Goal: Task Accomplishment & Management: Manage account settings

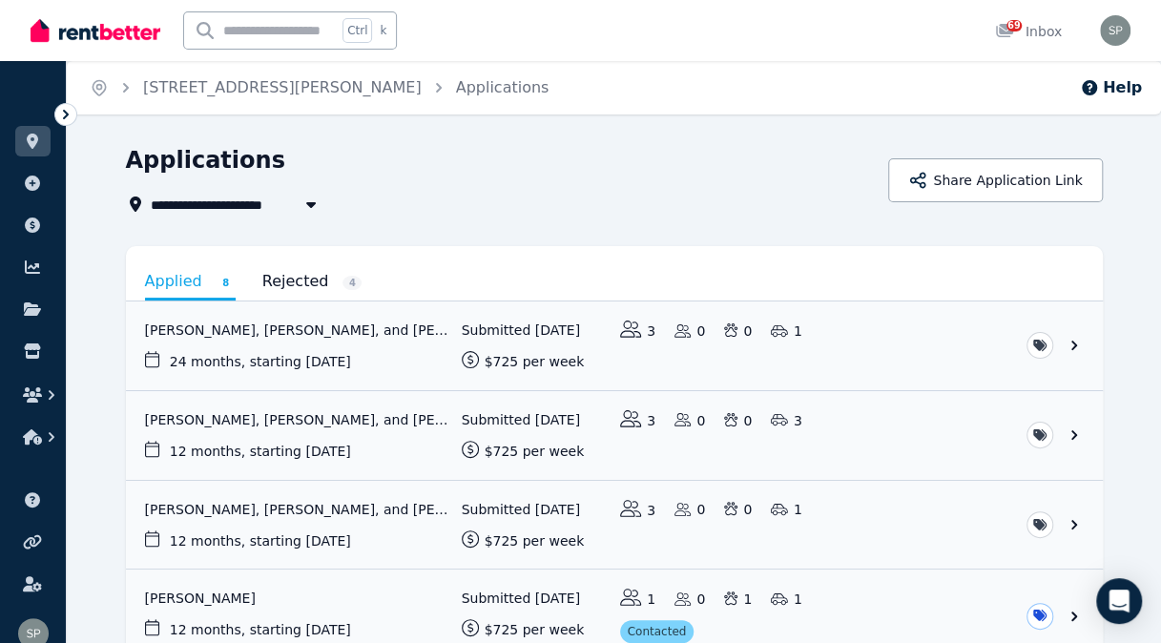
click at [33, 153] on link at bounding box center [32, 141] width 35 height 31
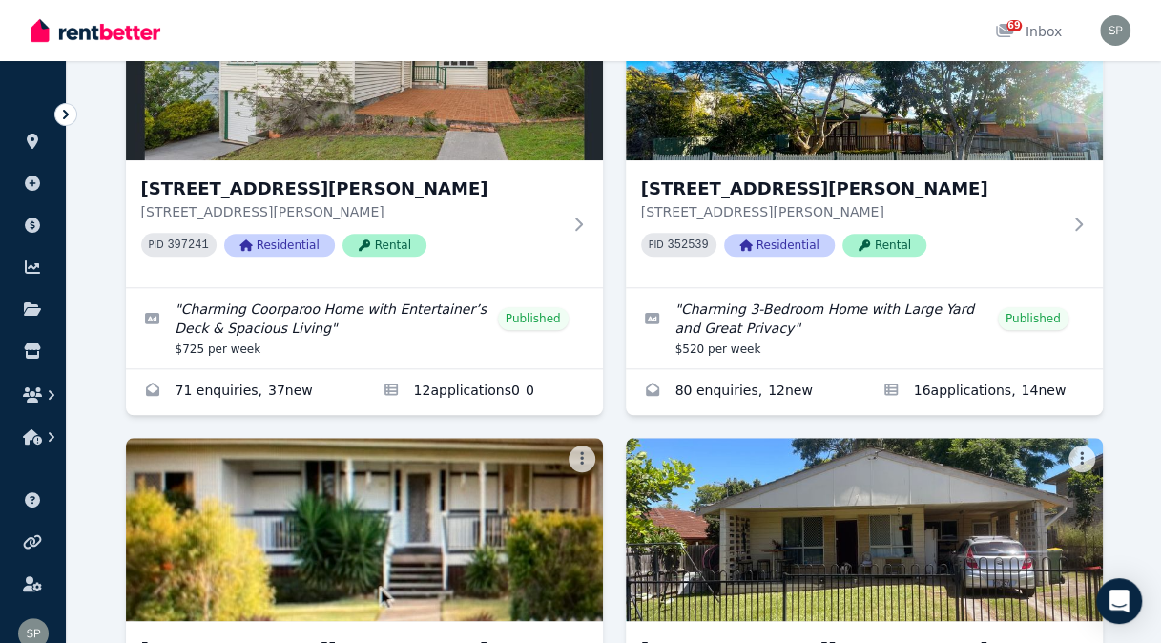
scroll to position [693, 0]
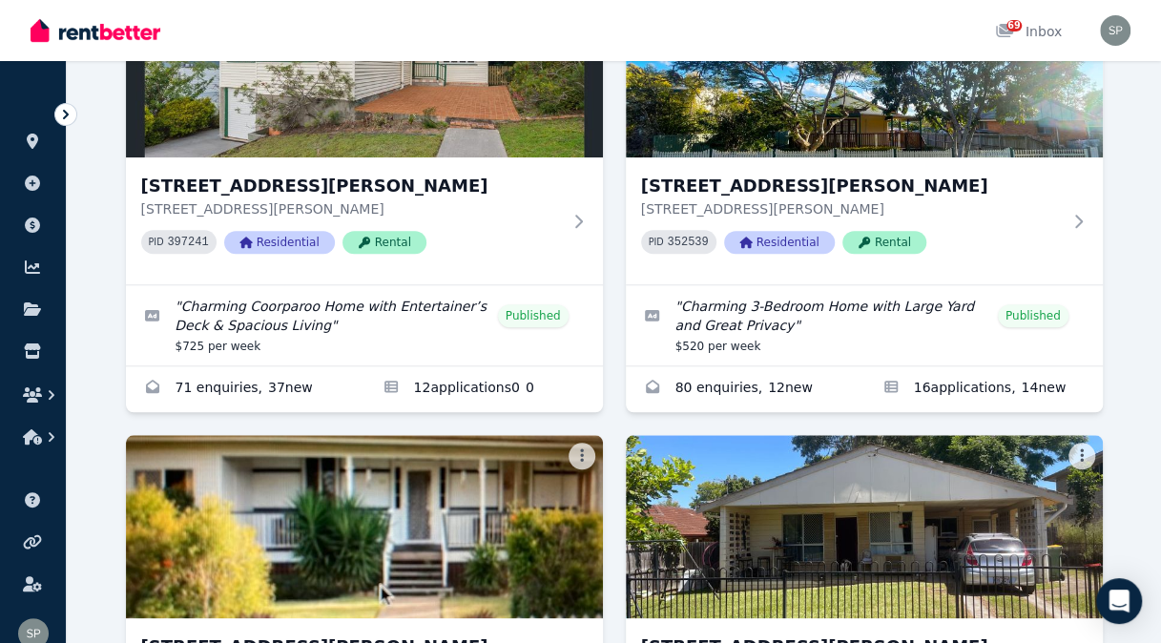
click at [948, 388] on link "Applications for 24 Southampton Rd, Ellen Grove" at bounding box center [983, 389] width 238 height 46
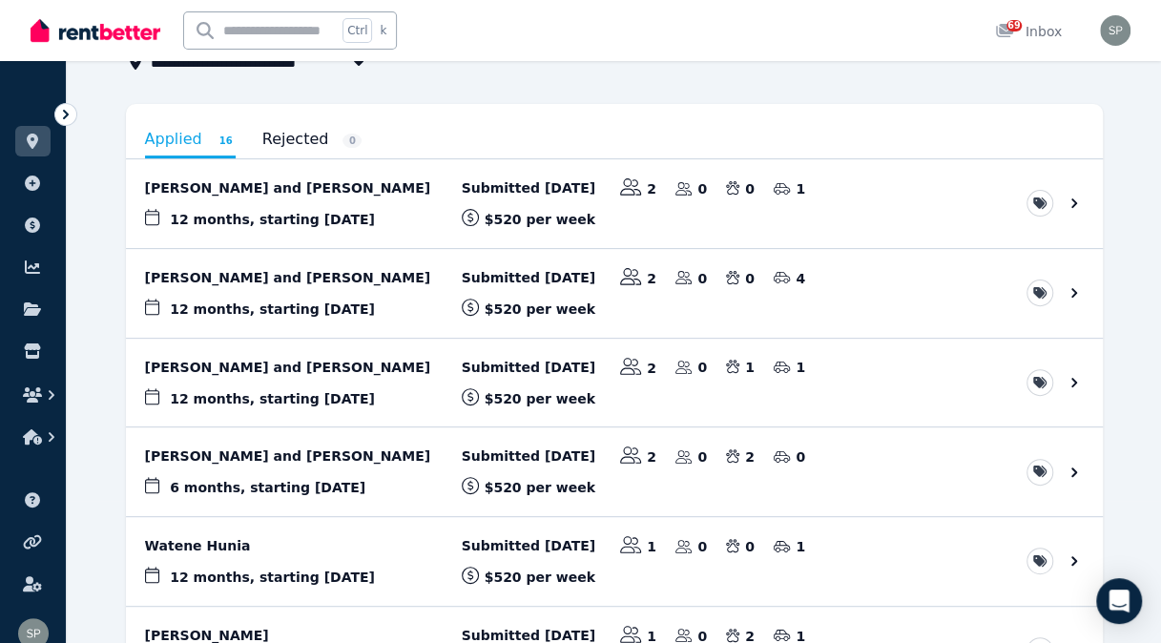
scroll to position [146, 0]
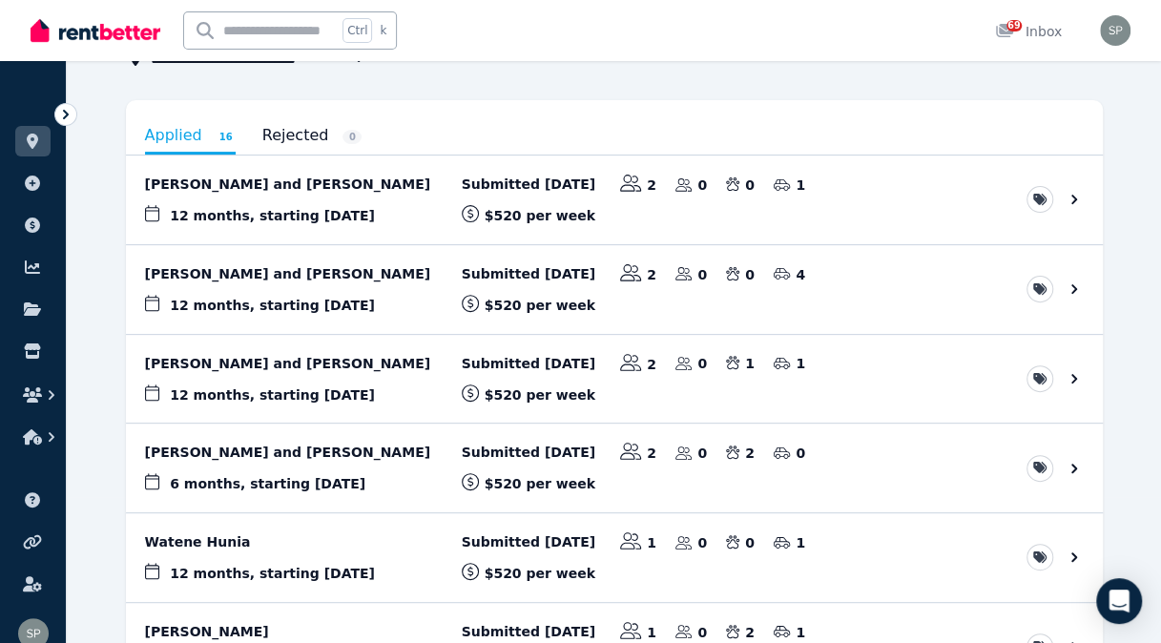
click at [261, 545] on link "View application: Watene Hunia" at bounding box center [614, 557] width 977 height 89
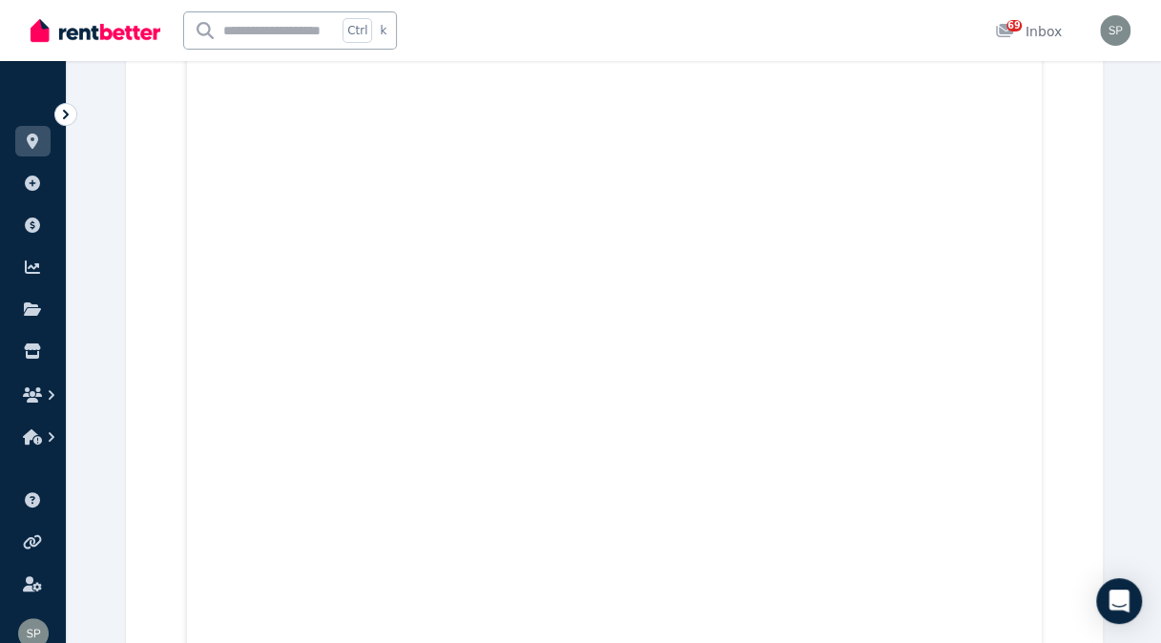
scroll to position [6073, 0]
click at [28, 143] on icon at bounding box center [32, 141] width 19 height 15
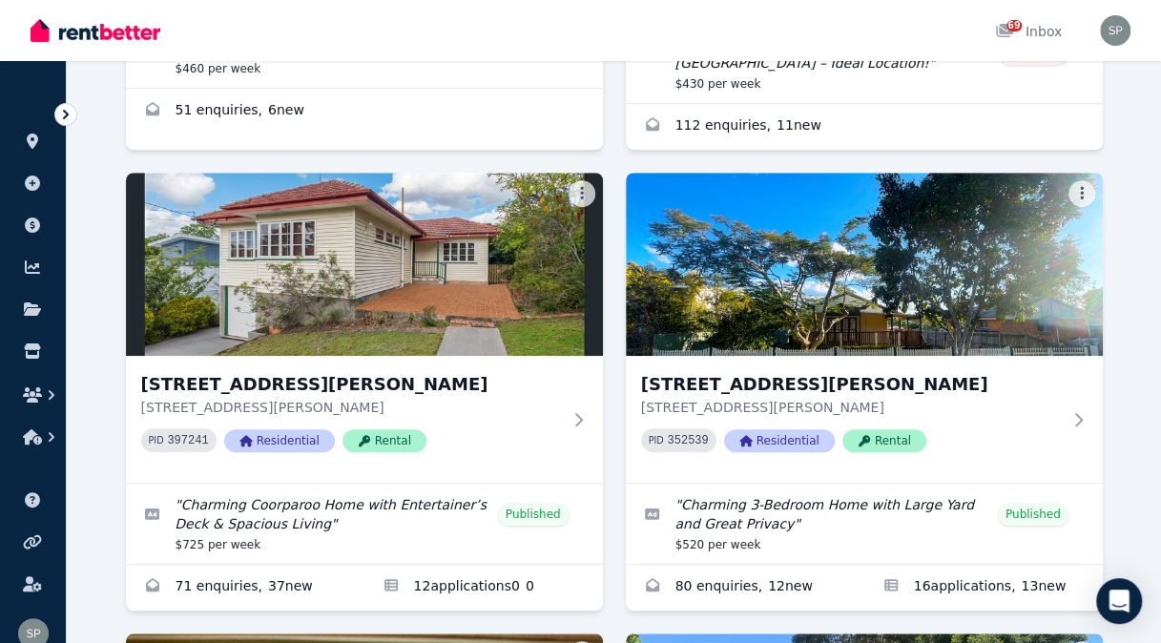
scroll to position [548, 0]
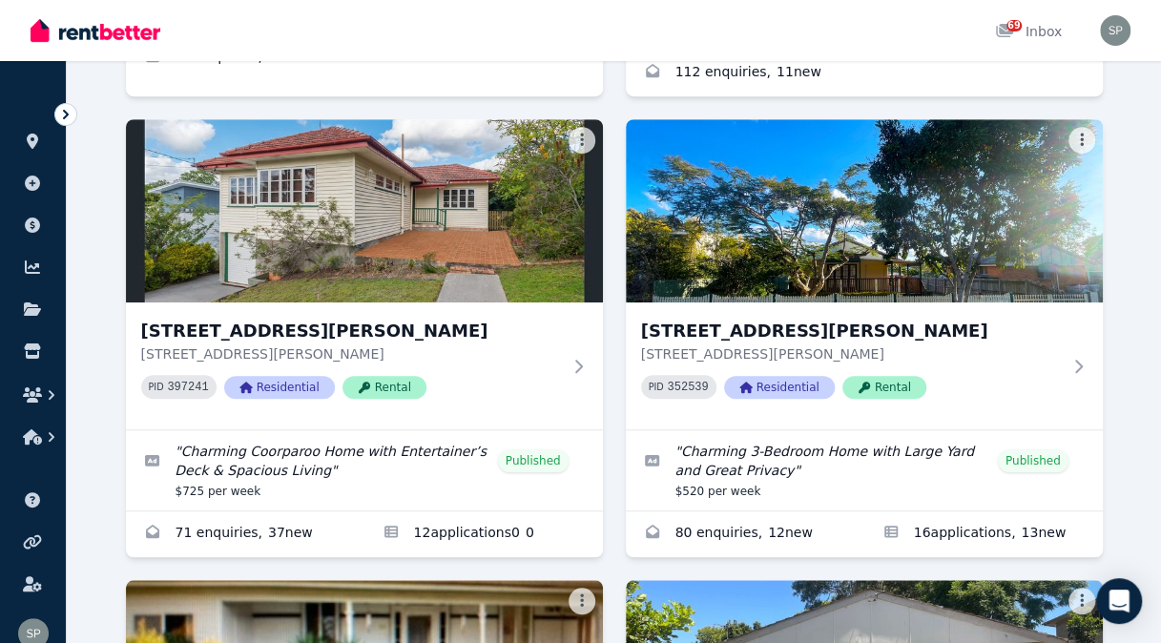
click at [333, 351] on p "[STREET_ADDRESS][PERSON_NAME]" at bounding box center [351, 353] width 420 height 19
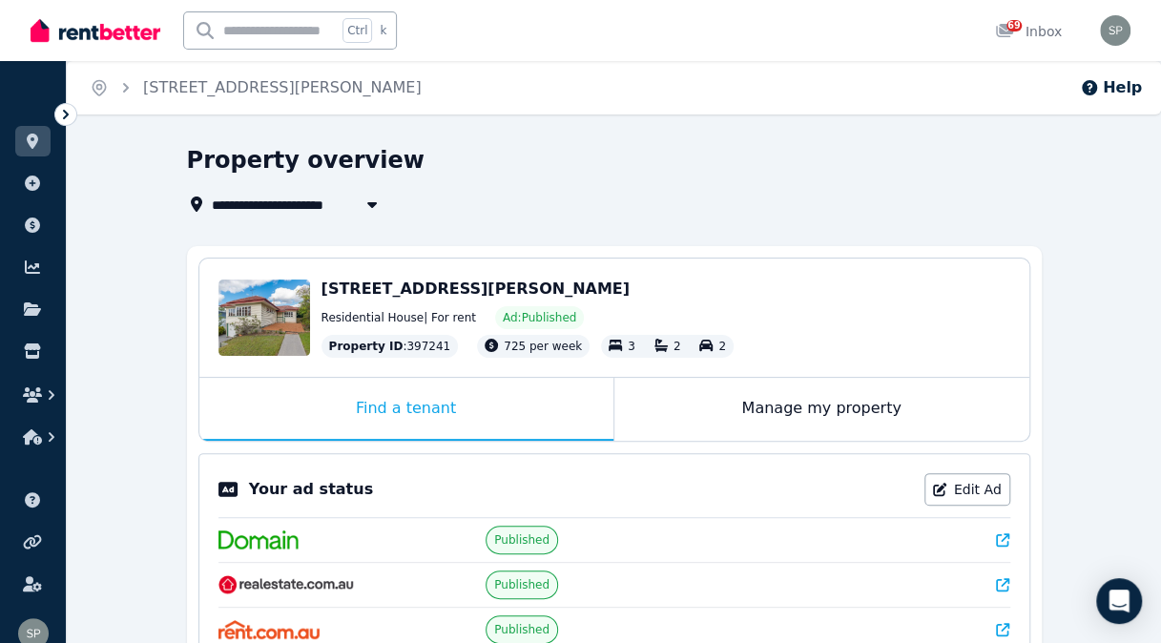
click at [965, 484] on link "Edit Ad" at bounding box center [967, 489] width 86 height 32
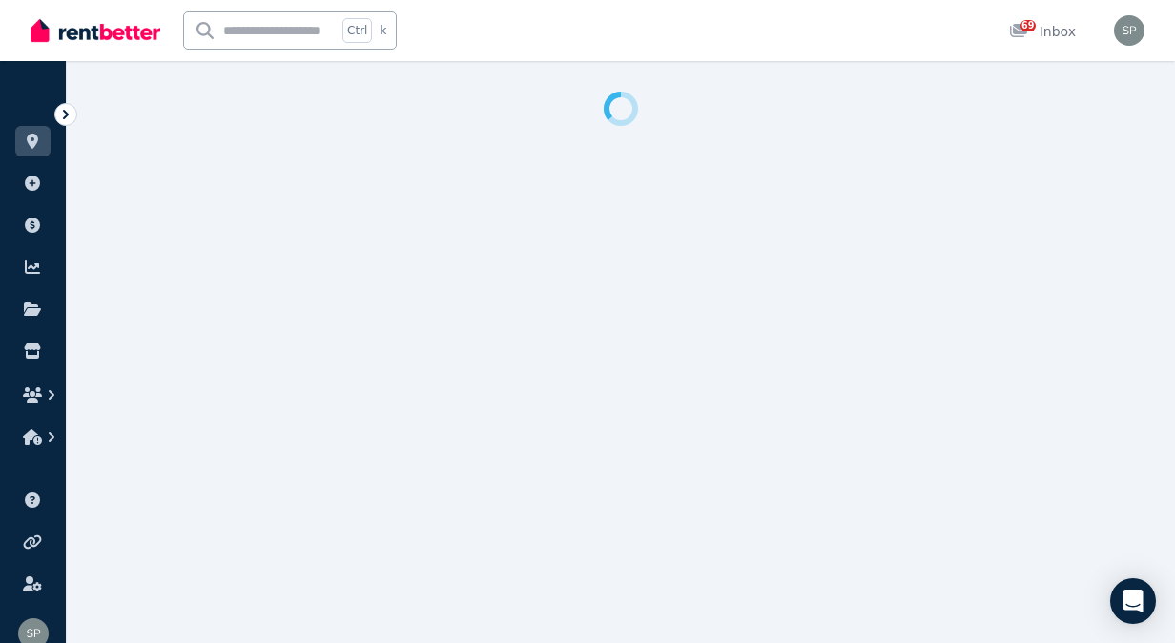
select select "**********"
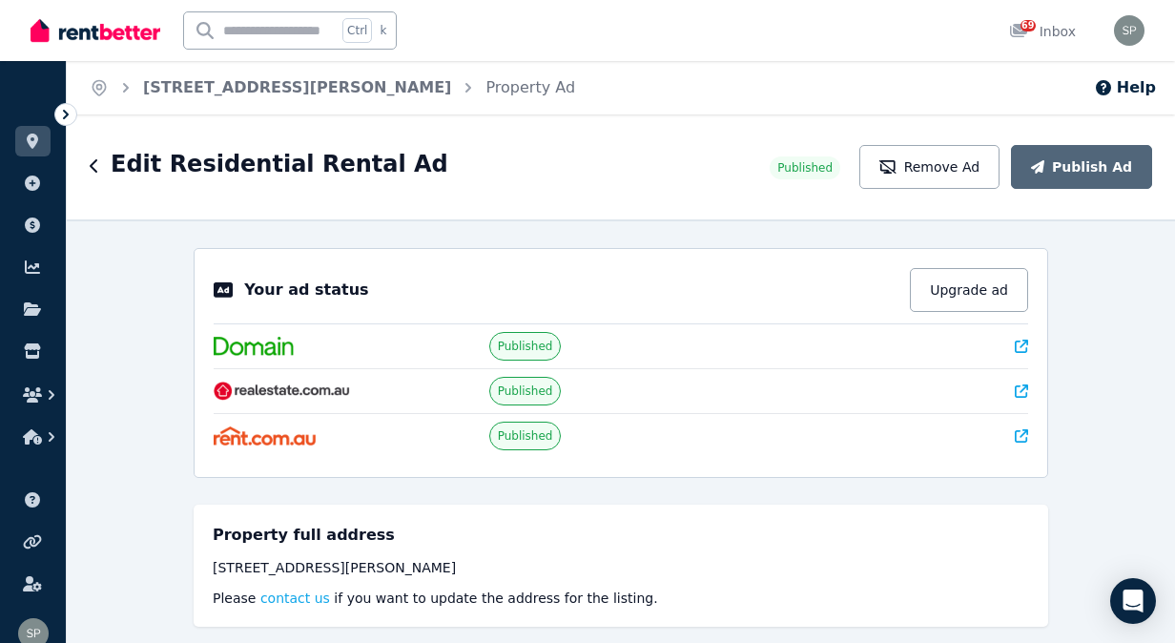
click at [926, 179] on button "Remove Ad" at bounding box center [929, 167] width 140 height 44
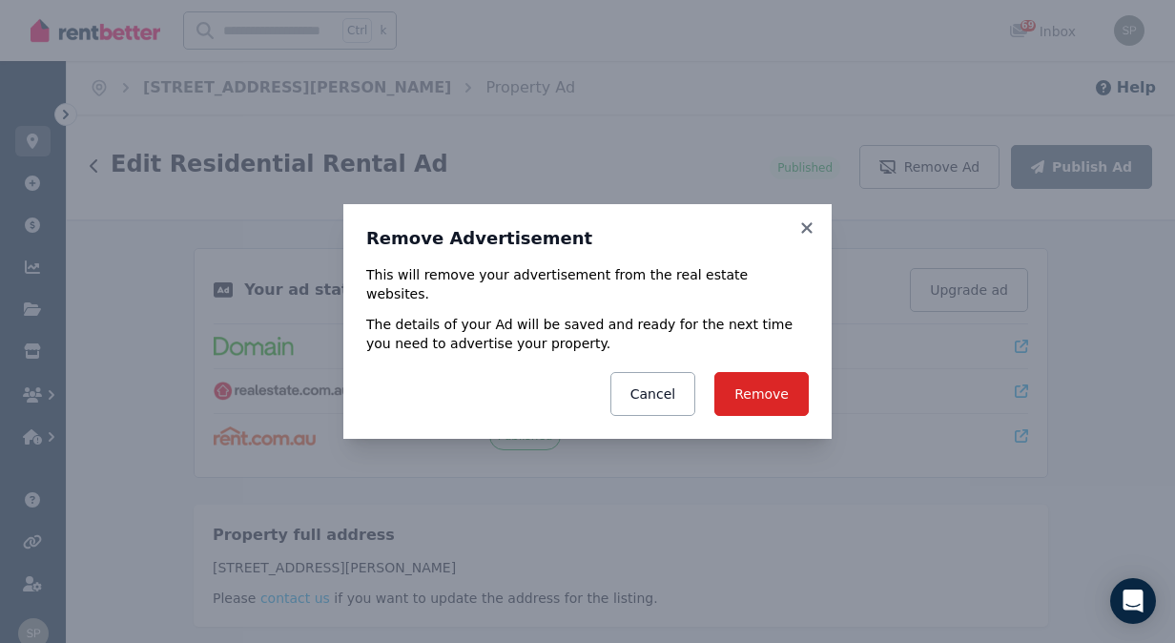
click at [765, 385] on button "Remove" at bounding box center [761, 394] width 94 height 44
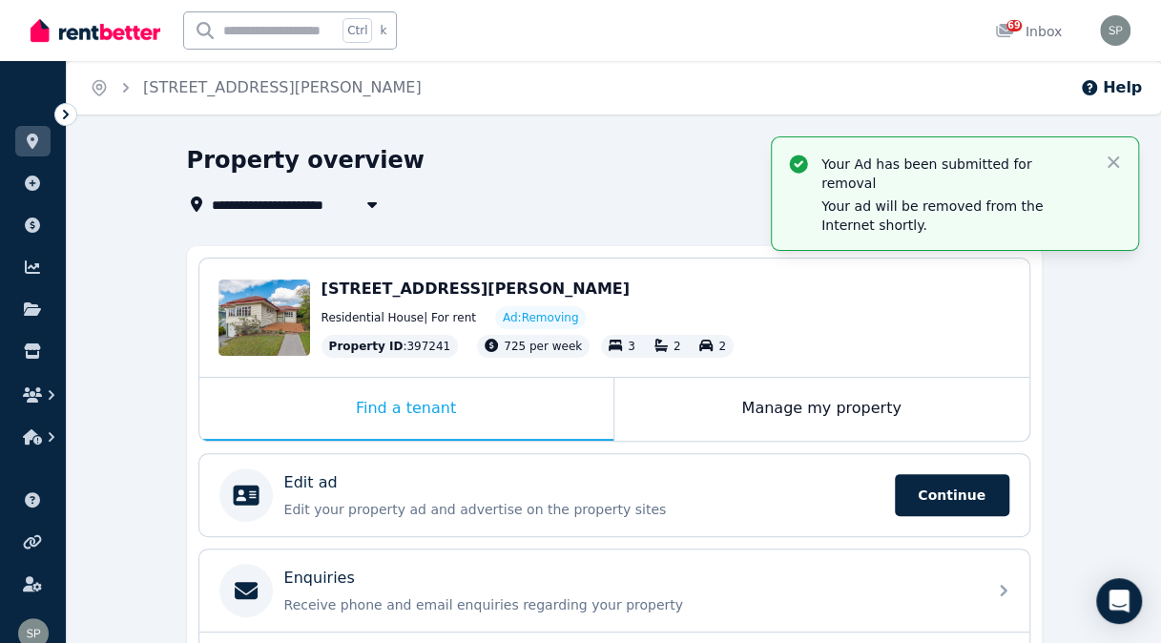
click at [47, 151] on link at bounding box center [32, 141] width 35 height 31
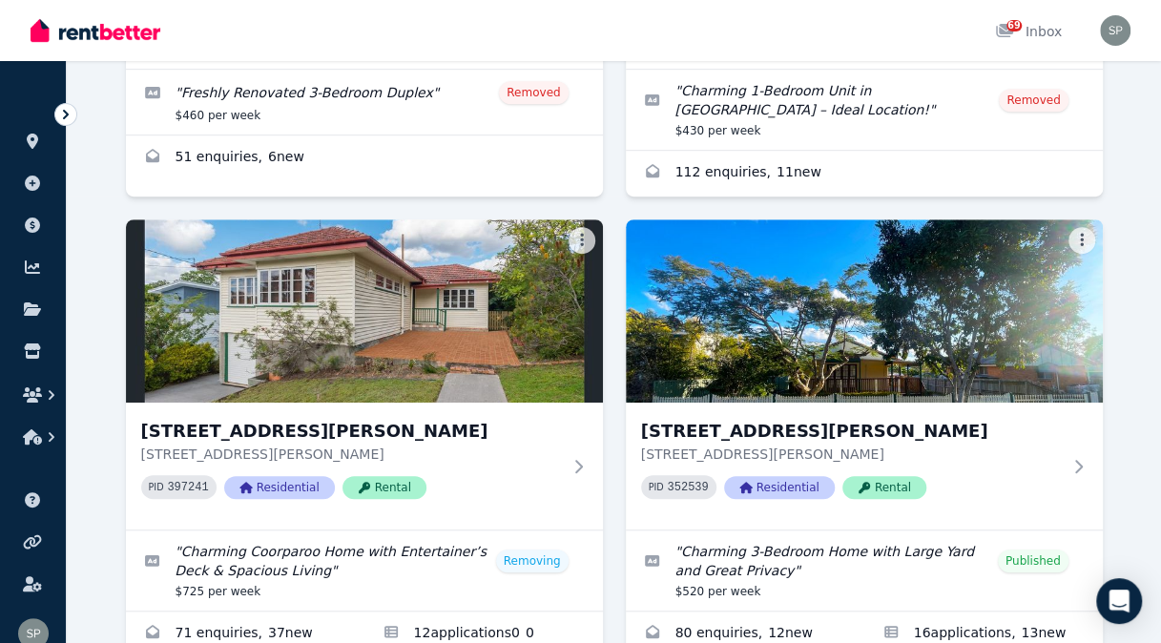
scroll to position [481, 0]
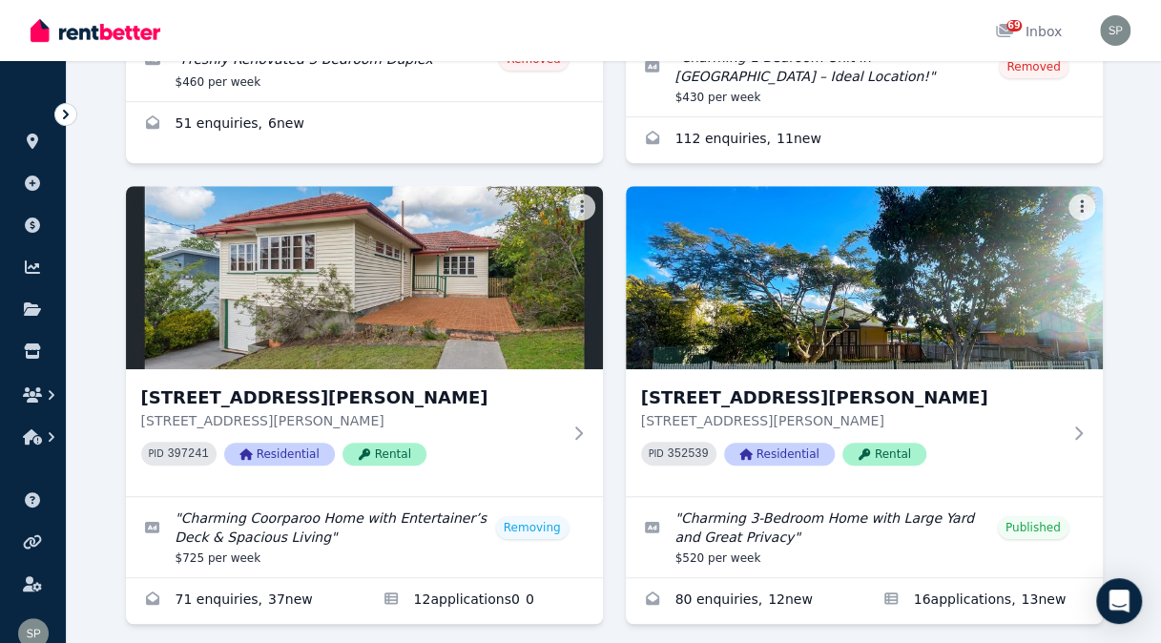
click at [825, 401] on h3 "[STREET_ADDRESS][PERSON_NAME]" at bounding box center [851, 397] width 420 height 27
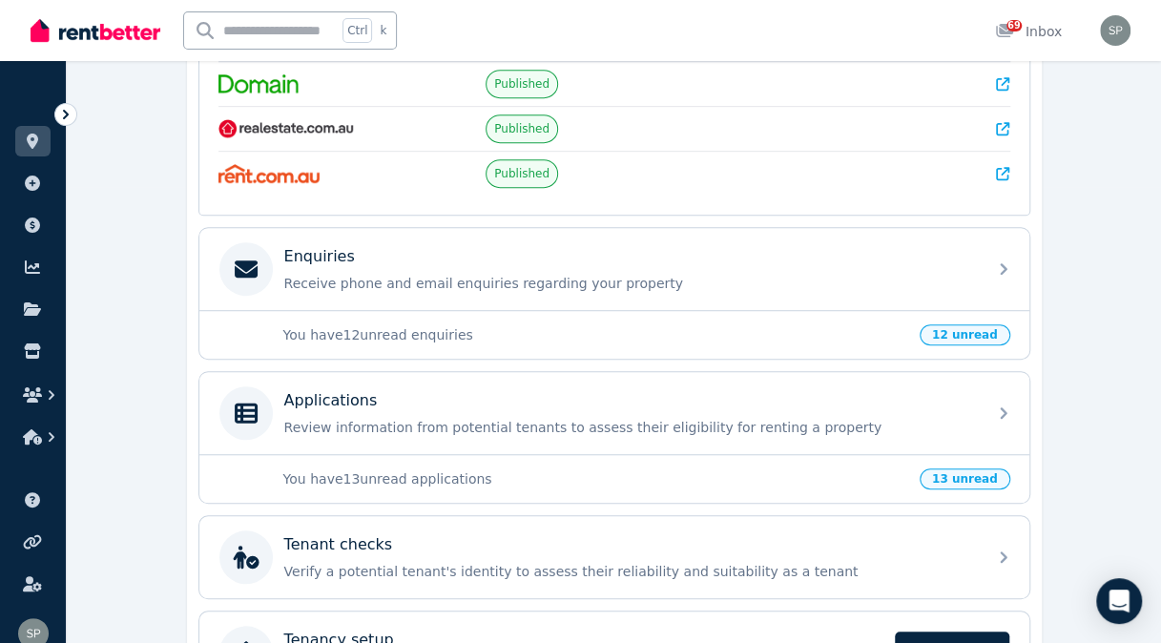
scroll to position [462, 0]
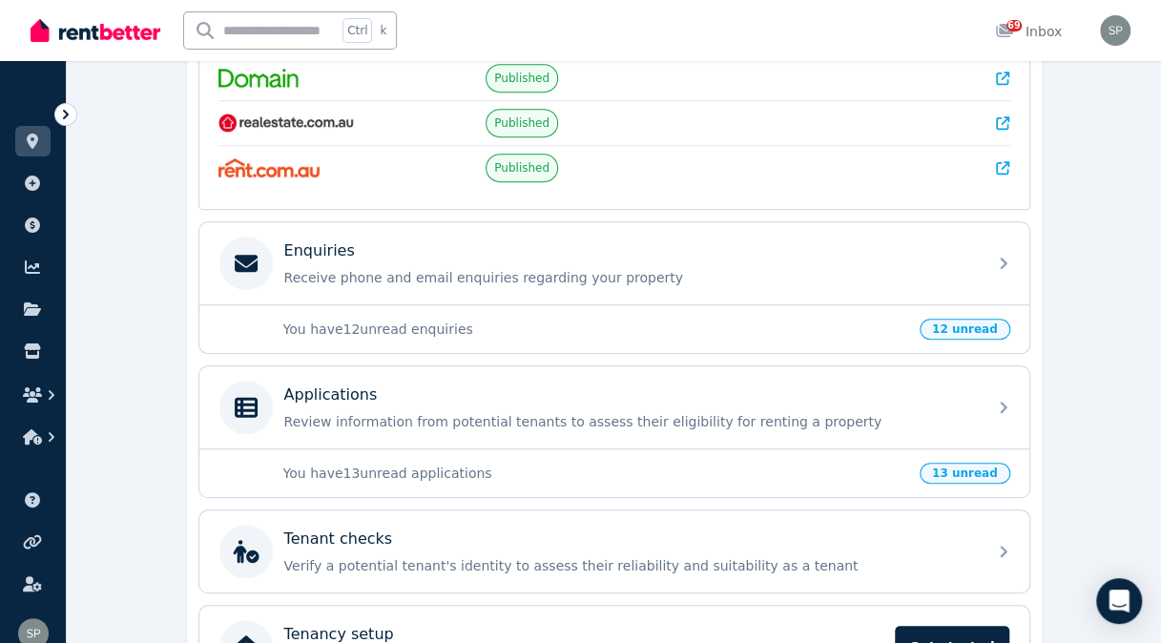
click at [912, 384] on div "Applications" at bounding box center [629, 394] width 691 height 23
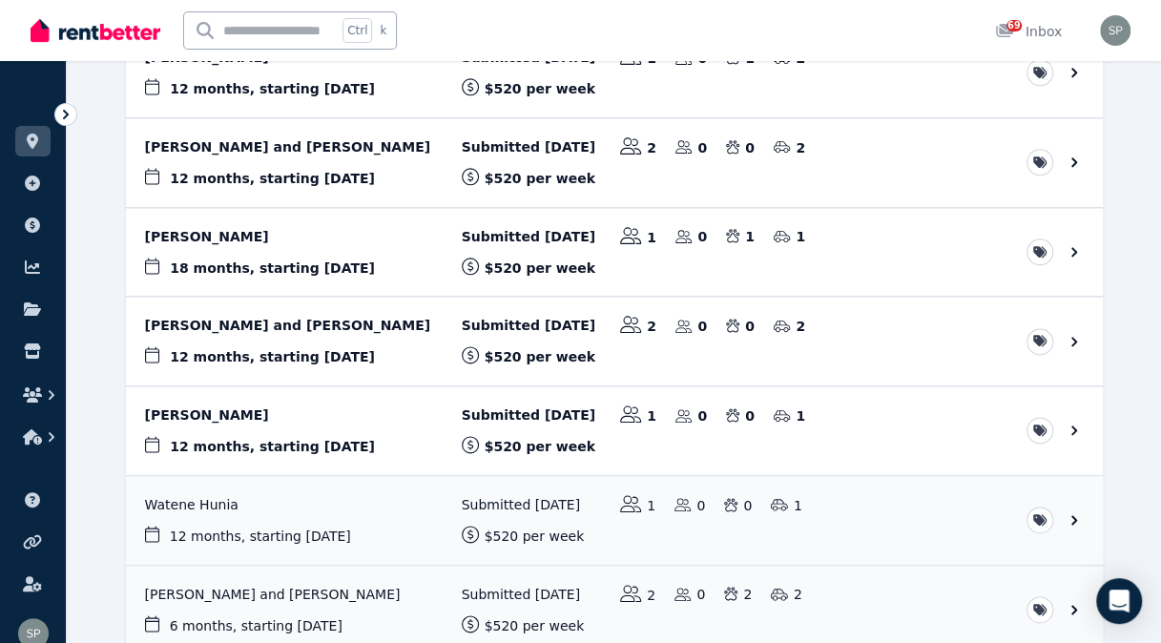
scroll to position [1004, 0]
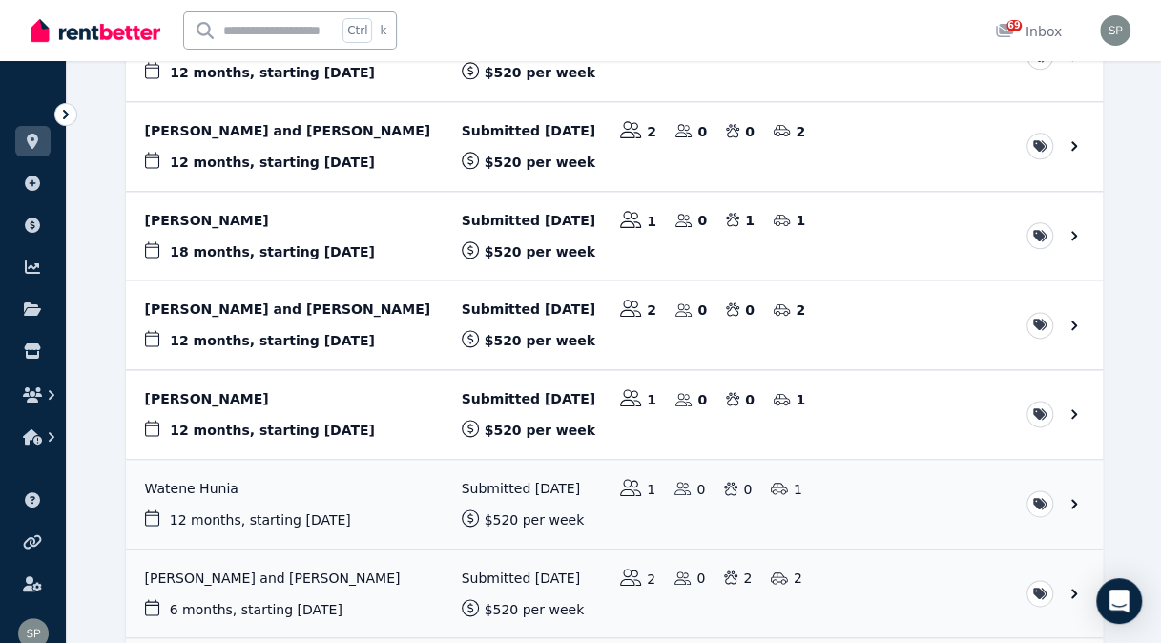
click at [212, 466] on link "View application: Watene Hunia" at bounding box center [614, 504] width 977 height 89
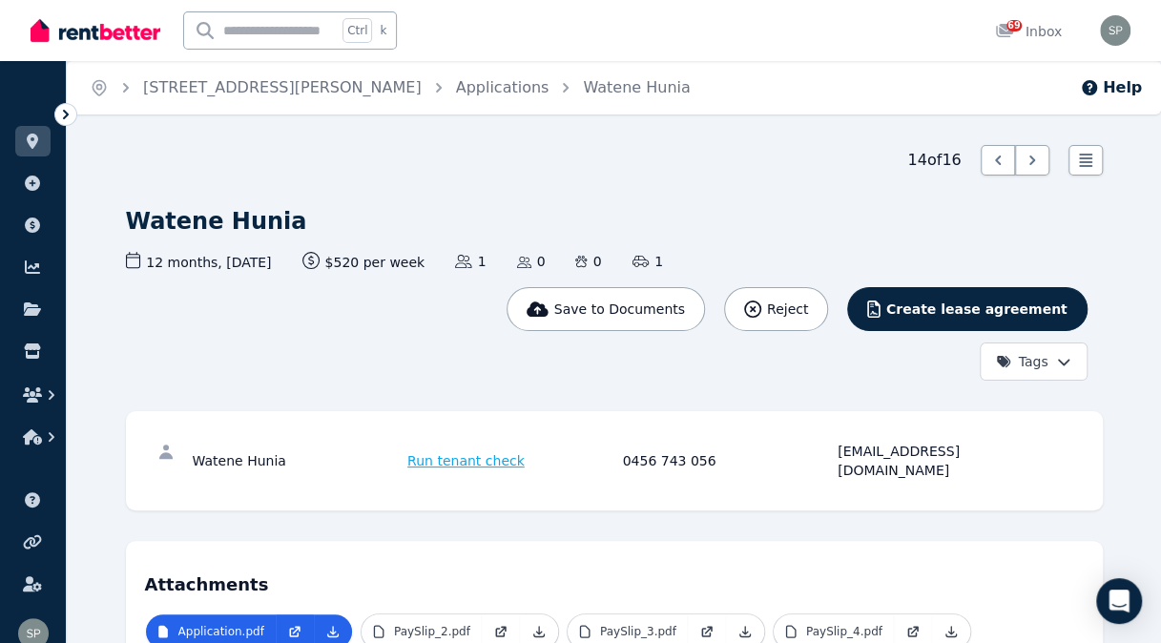
click at [456, 92] on link "Applications" at bounding box center [502, 87] width 93 height 18
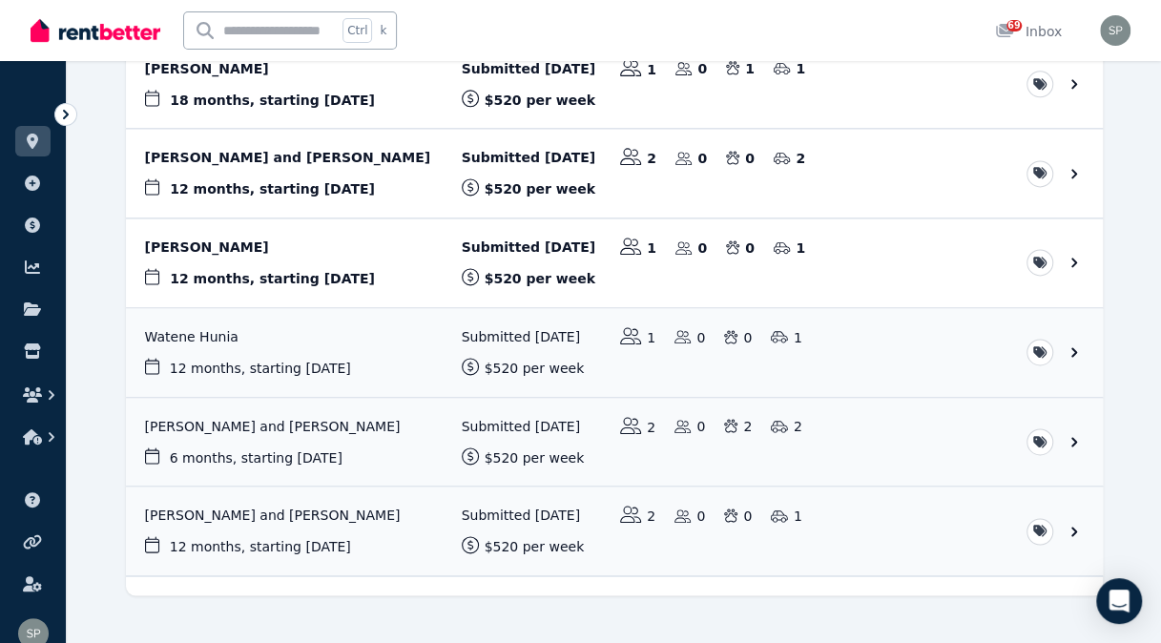
scroll to position [1171, 0]
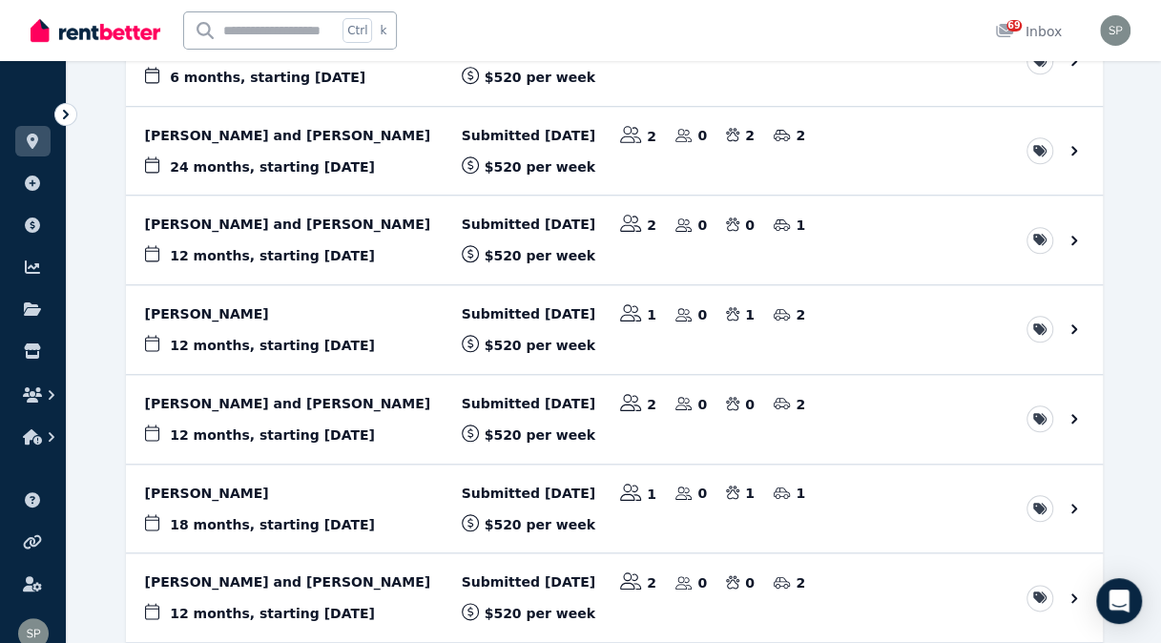
scroll to position [714, 0]
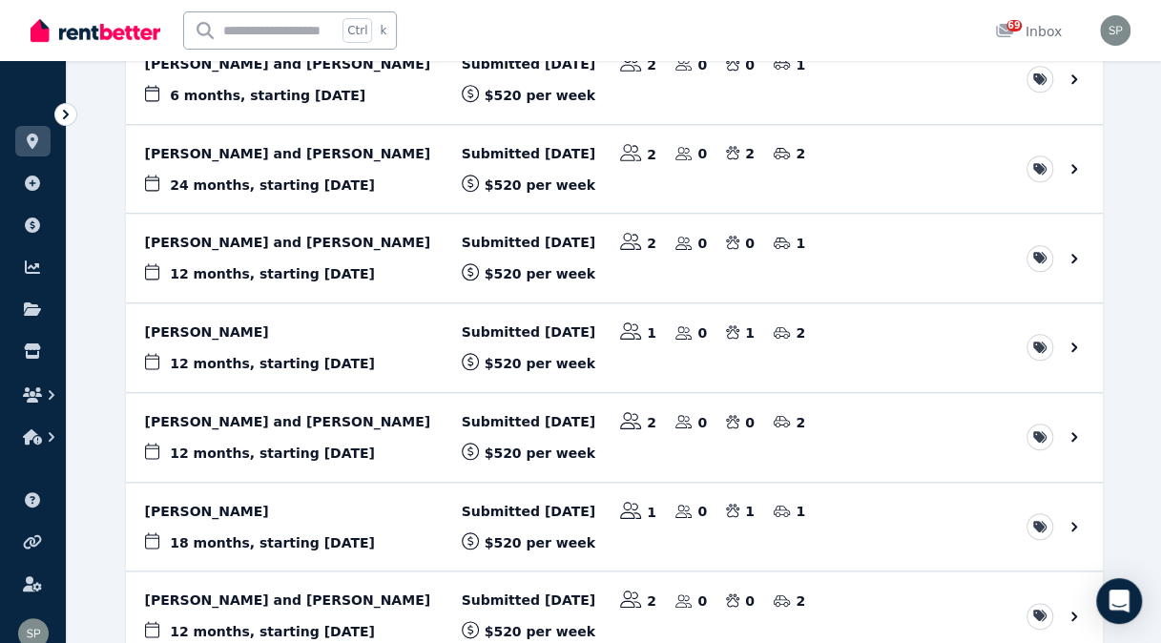
click at [362, 235] on link "View application: Mary Matautia and Matua Sadlier" at bounding box center [614, 258] width 977 height 89
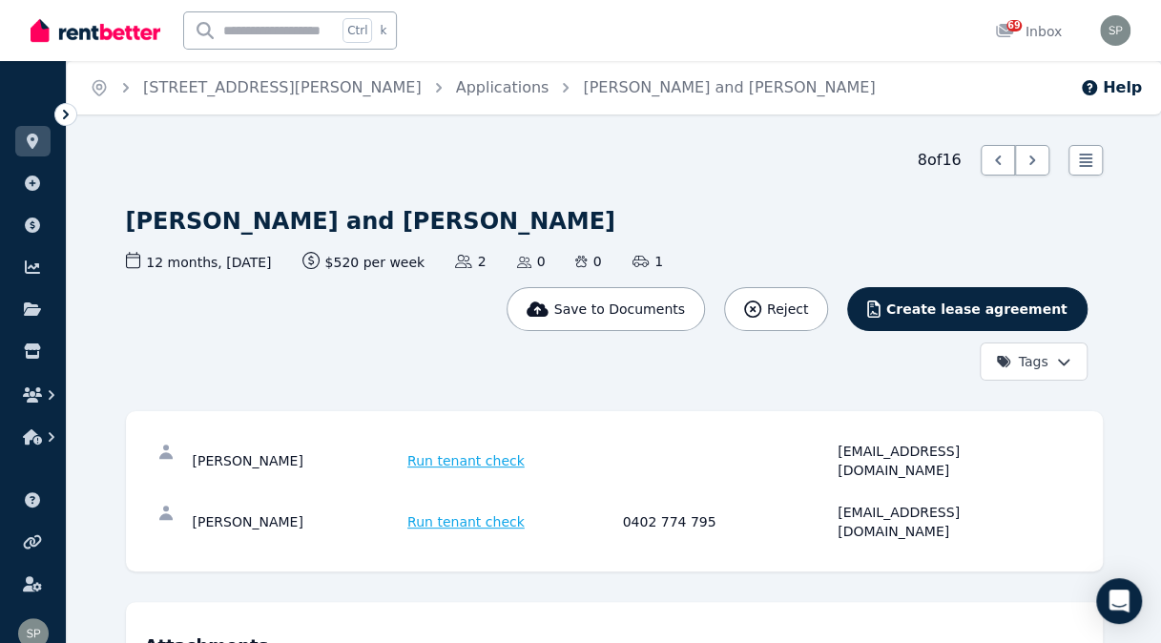
click at [456, 85] on link "Applications" at bounding box center [502, 87] width 93 height 18
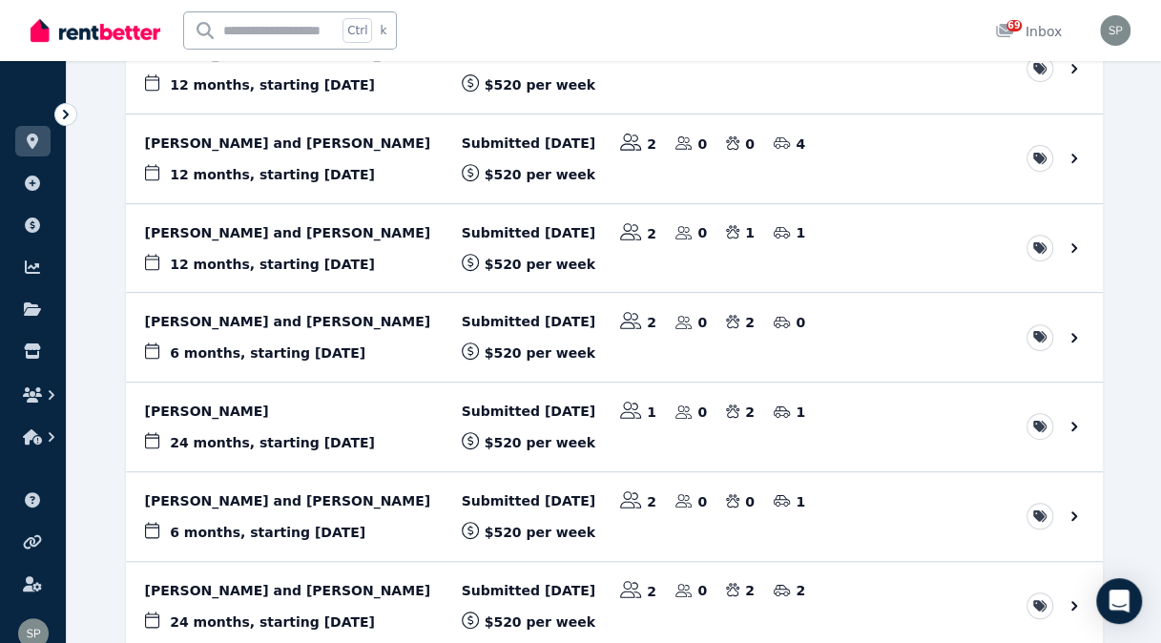
scroll to position [271, 0]
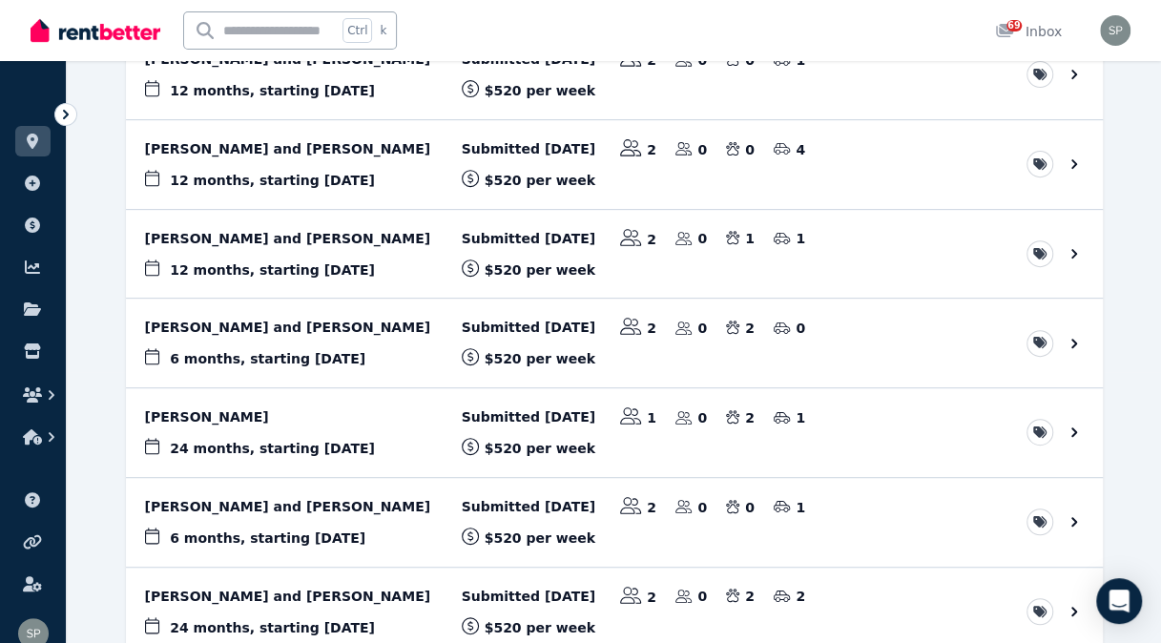
click at [314, 412] on link "View application: Kate Johnson" at bounding box center [614, 432] width 977 height 89
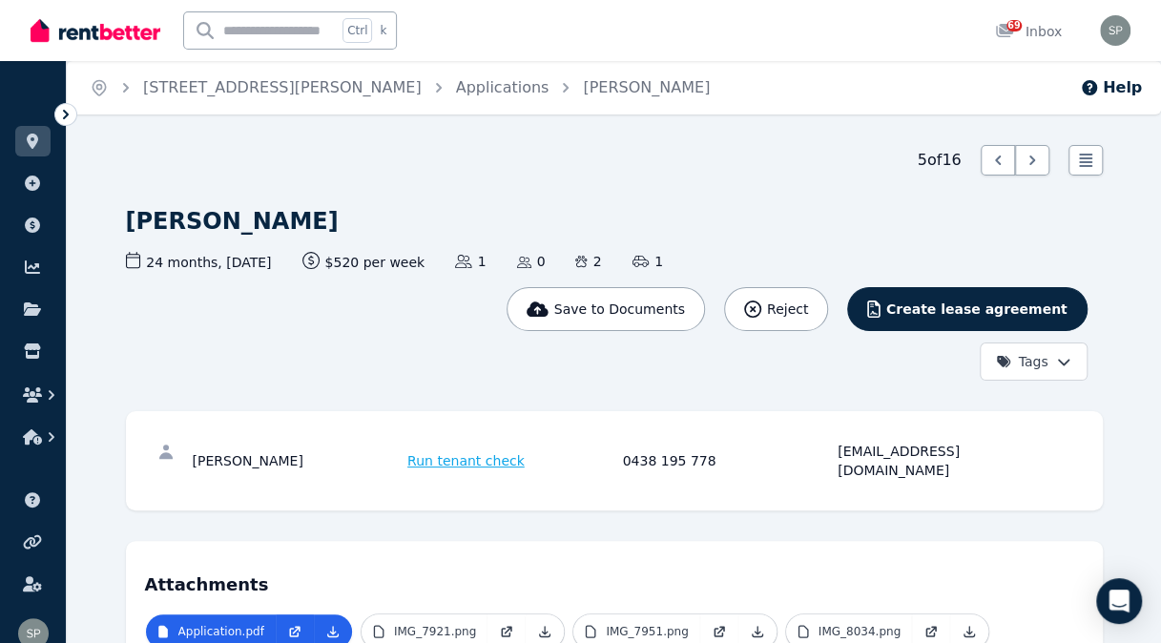
click at [456, 90] on link "Applications" at bounding box center [502, 87] width 93 height 18
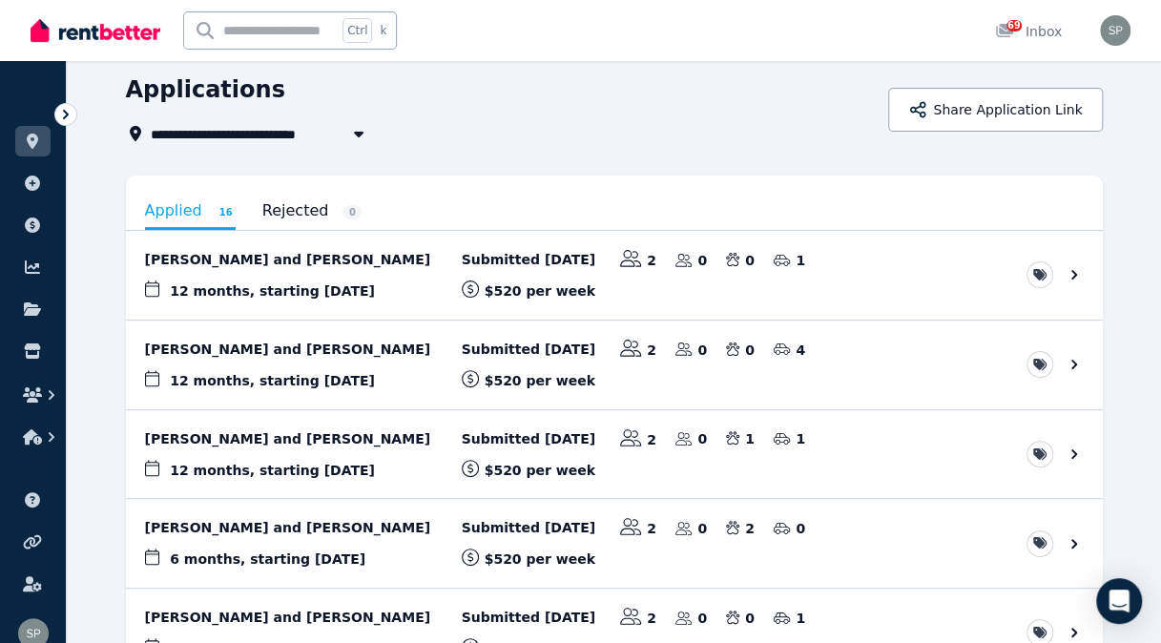
scroll to position [69, 0]
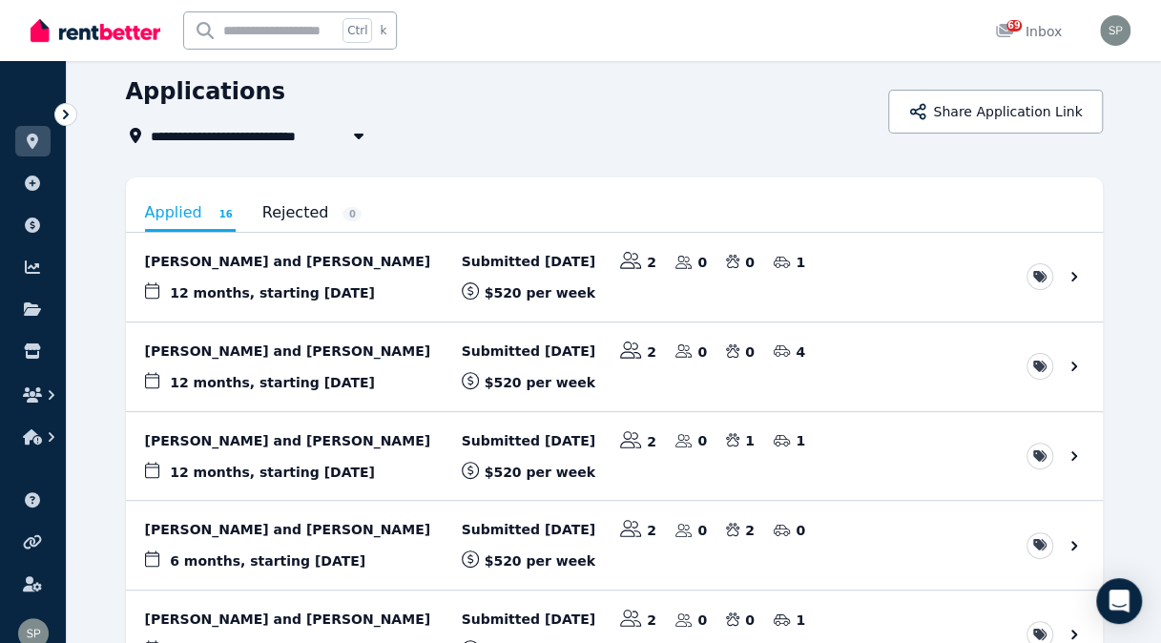
click at [878, 267] on link "View application: Wei Wang and Jingjing Luo" at bounding box center [614, 277] width 977 height 89
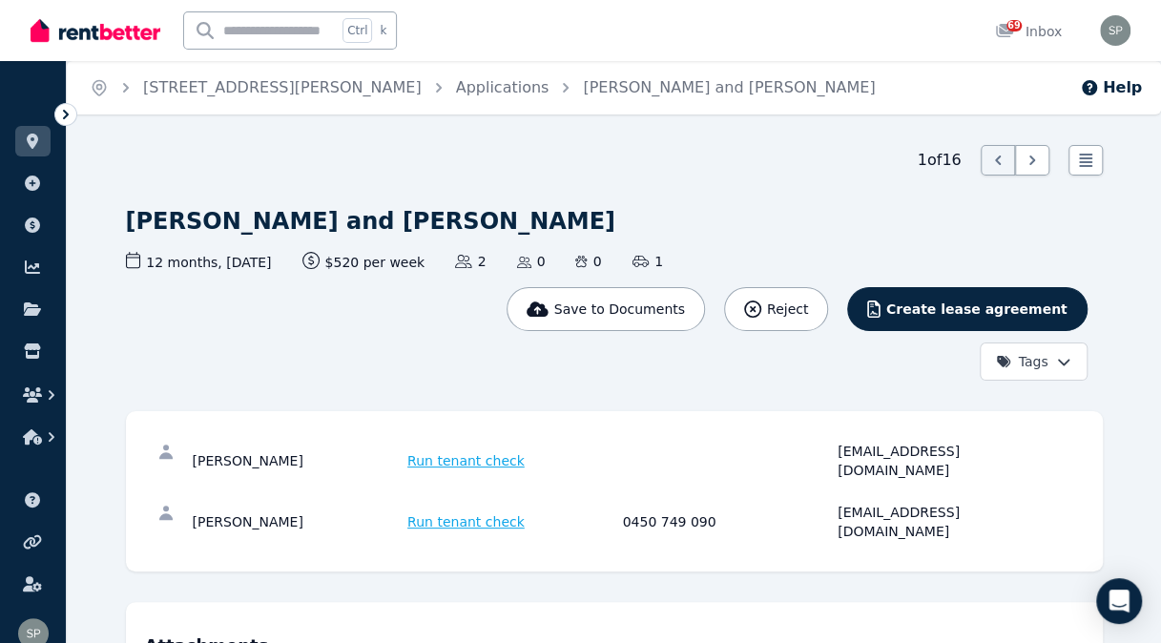
click at [456, 92] on link "Applications" at bounding box center [502, 87] width 93 height 18
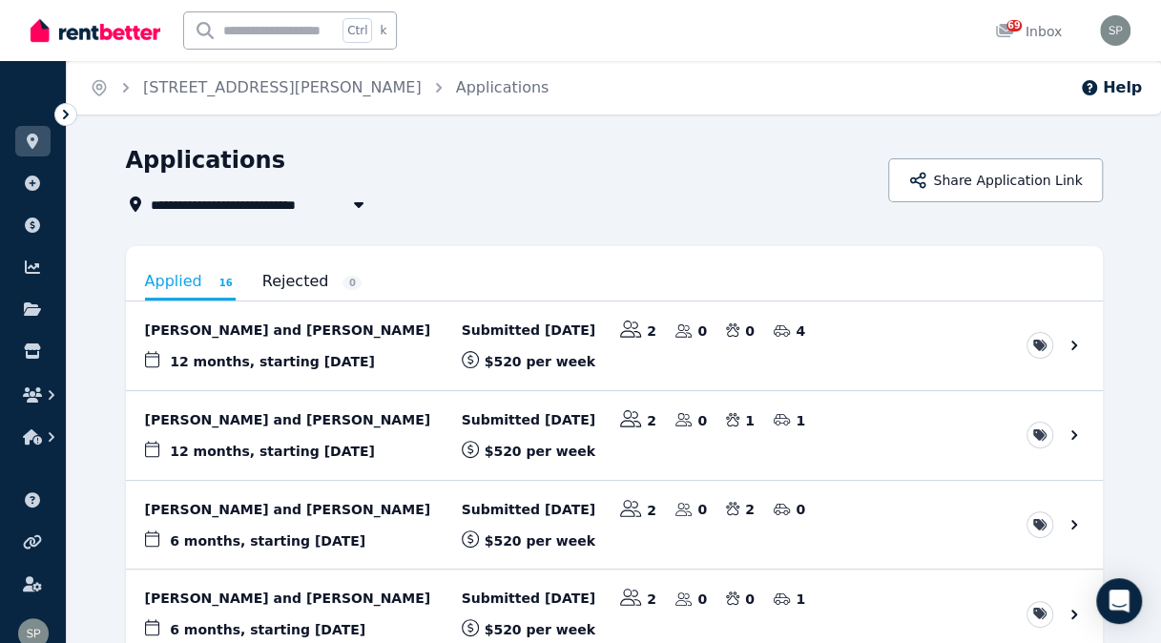
click at [340, 325] on link "View application: Alona Ancayan and James Bumanlag" at bounding box center [614, 345] width 977 height 89
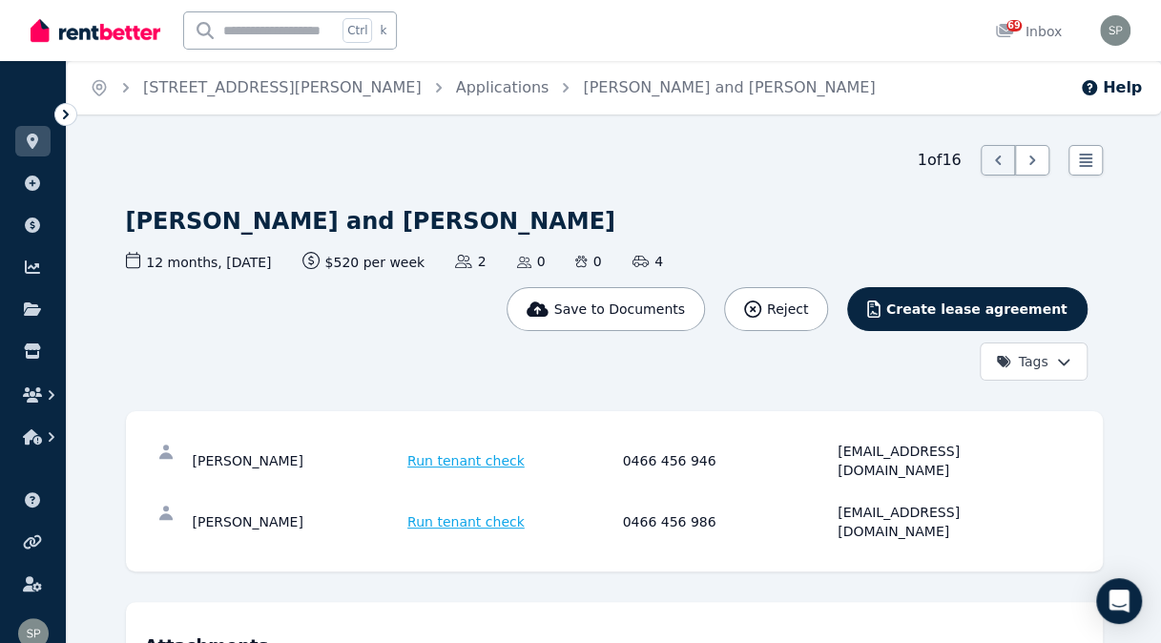
click at [456, 88] on link "Applications" at bounding box center [502, 87] width 93 height 18
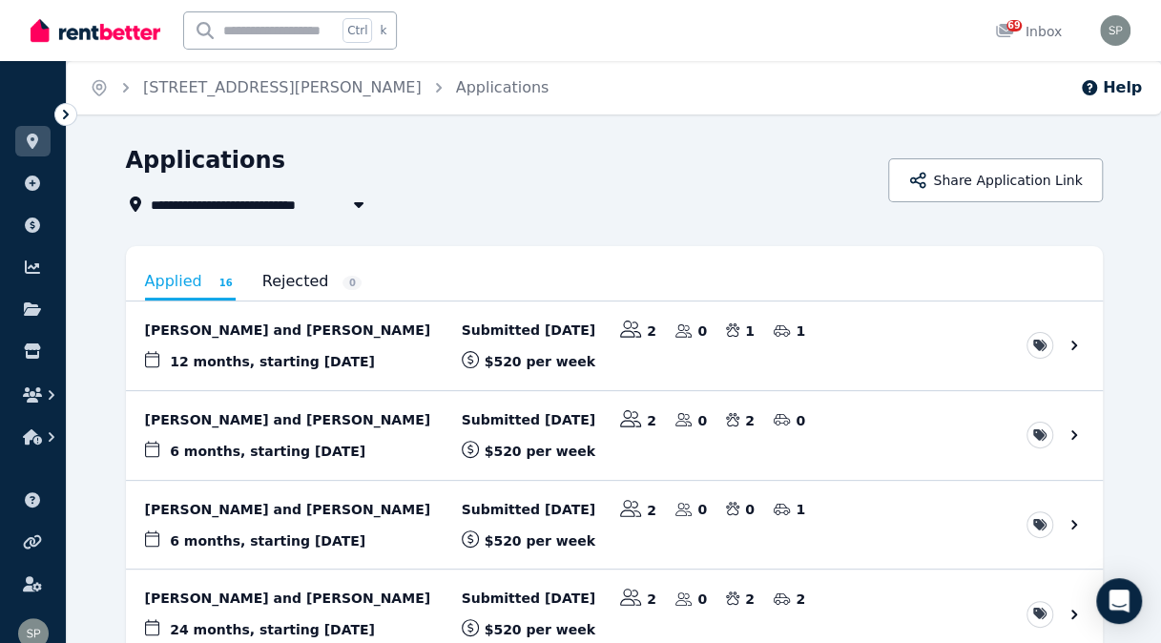
click at [305, 328] on link "View application: Kristopher Murphy and Glenn Homann" at bounding box center [614, 345] width 977 height 89
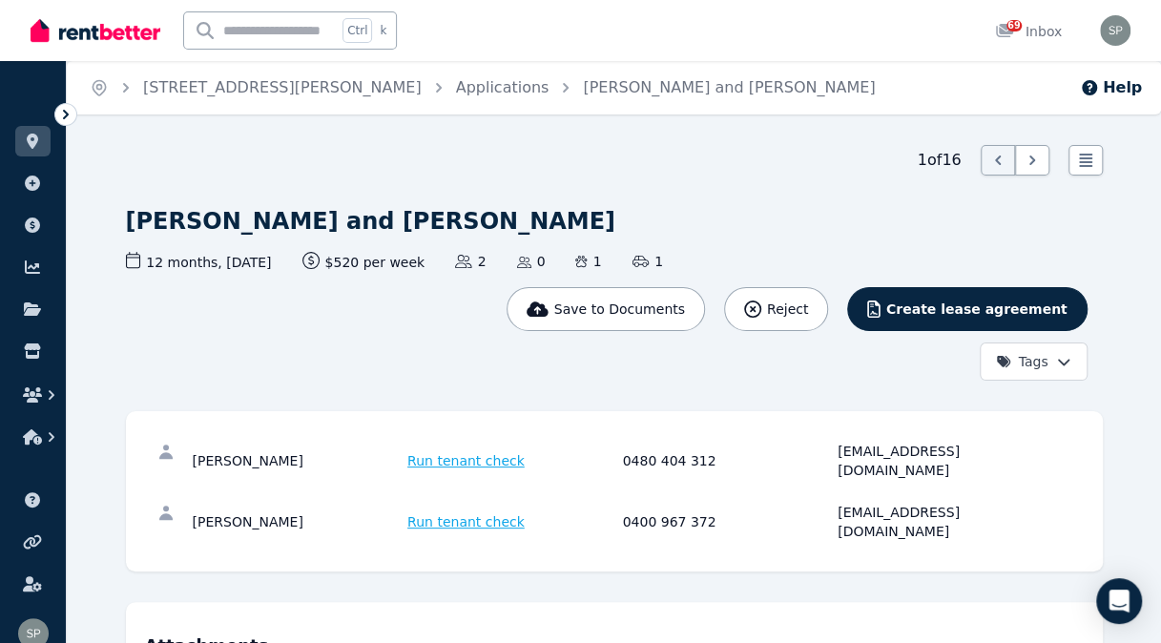
click at [456, 81] on link "Applications" at bounding box center [502, 87] width 93 height 18
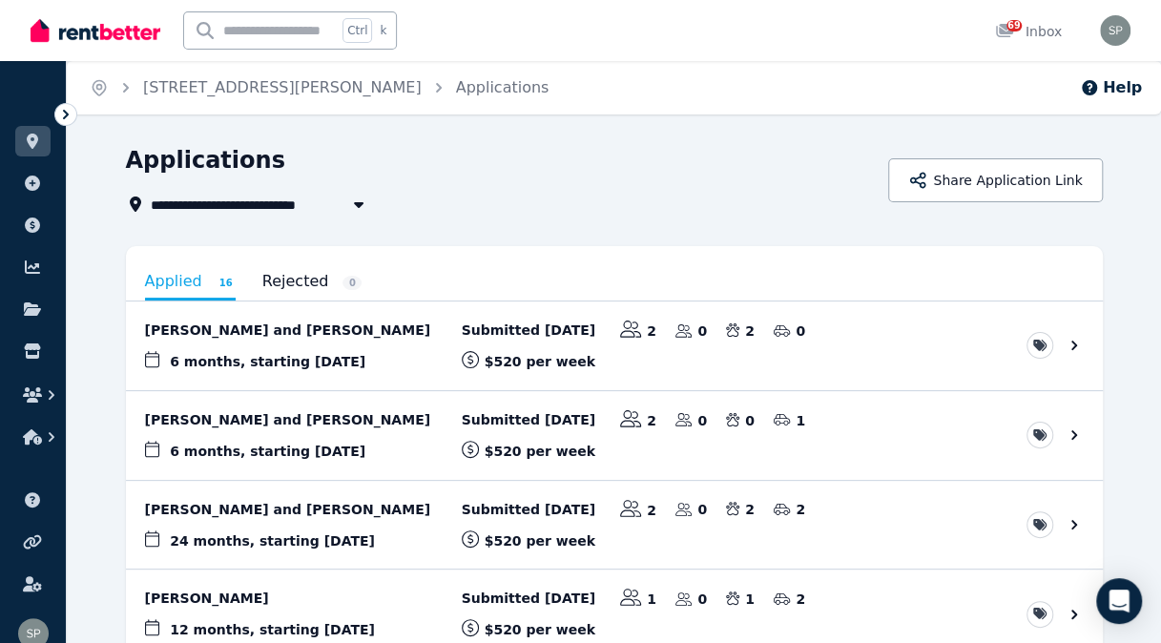
click at [256, 328] on link "View application: Shea Mitchell and Melissa Mccreadie" at bounding box center [614, 345] width 977 height 89
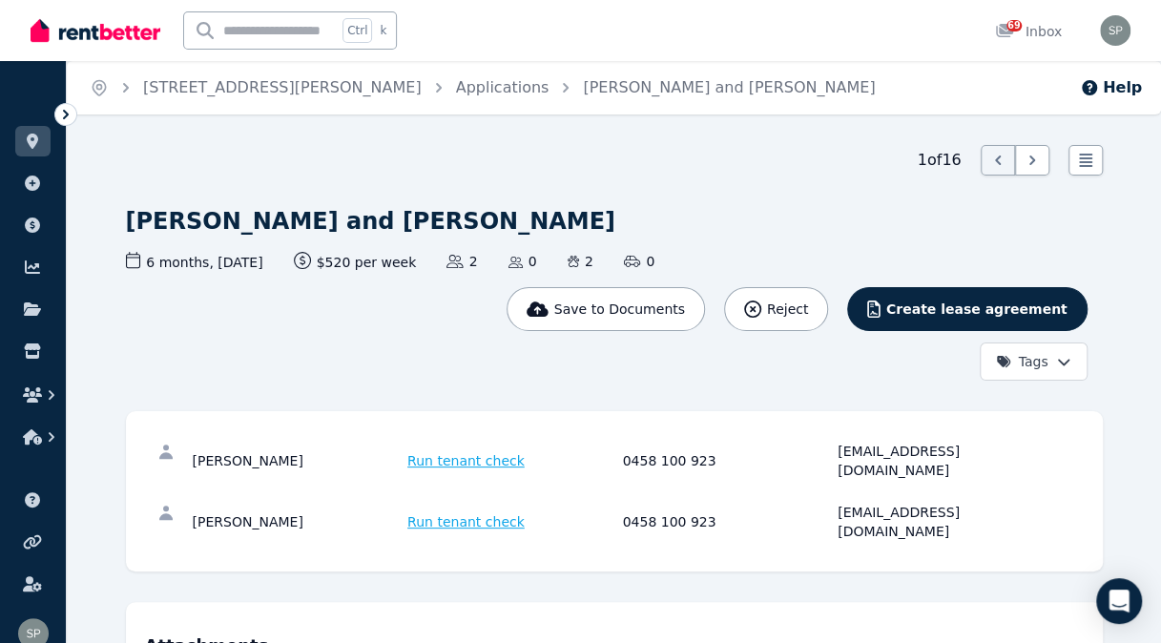
click at [456, 97] on span "Applications" at bounding box center [502, 87] width 93 height 23
click at [456, 84] on link "Applications" at bounding box center [502, 87] width 93 height 18
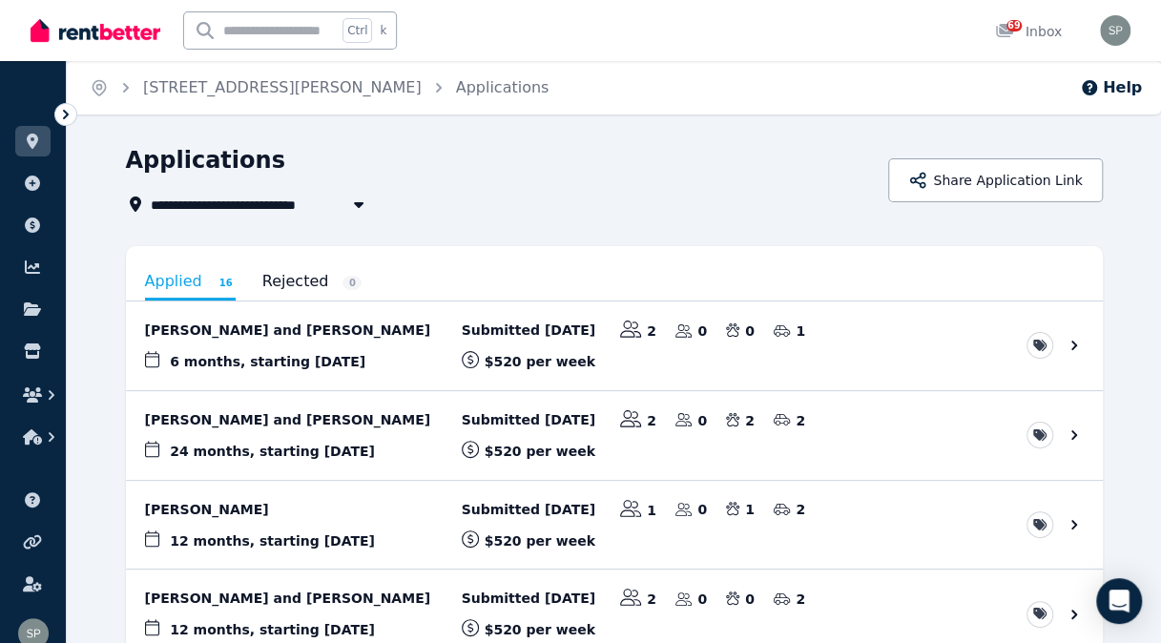
click at [303, 324] on link "View application: Niamh McGowan and Atreyu Barrett" at bounding box center [614, 345] width 977 height 89
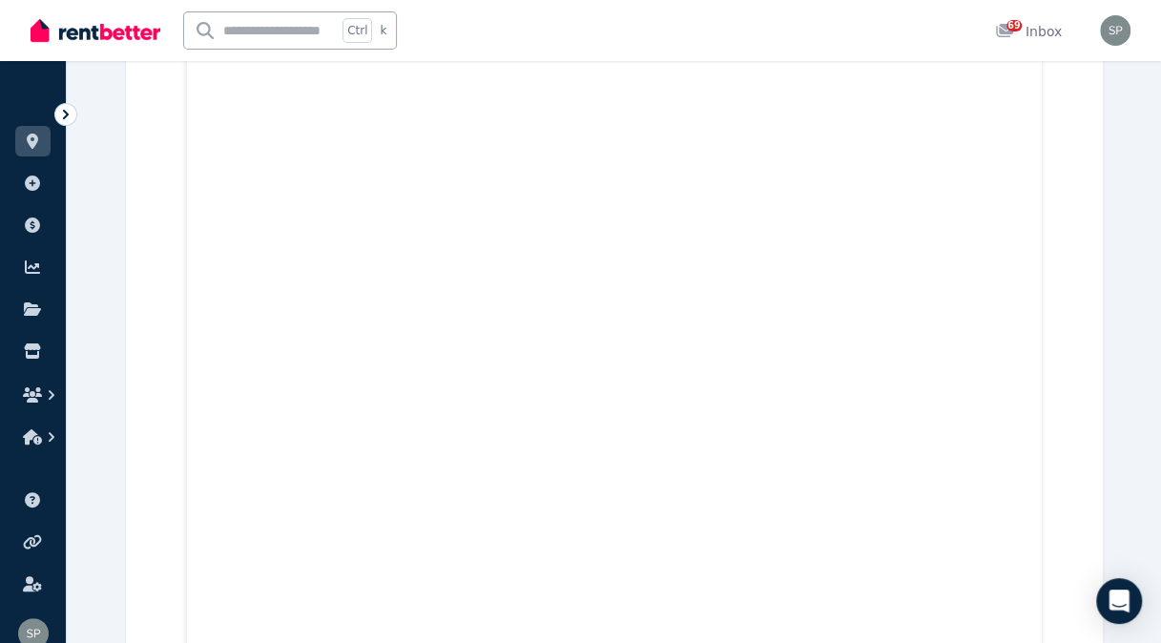
scroll to position [10898, 0]
